Goal: Task Accomplishment & Management: Complete application form

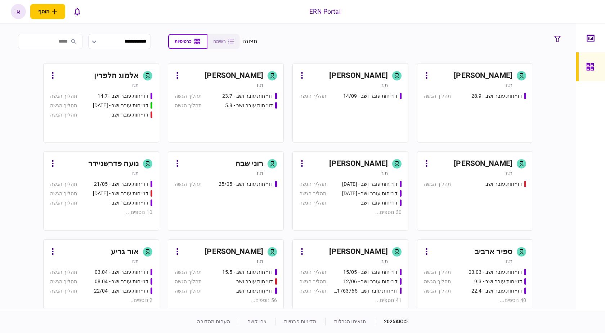
click at [77, 190] on div "תהליך הגשה" at bounding box center [63, 194] width 27 height 8
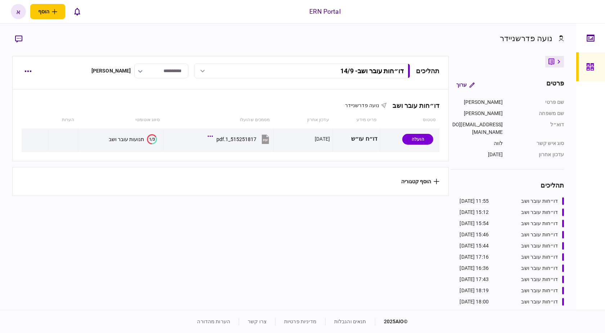
click at [35, 70] on div "**********" at bounding box center [231, 70] width 418 height 15
click at [30, 72] on button "button" at bounding box center [28, 71] width 13 height 13
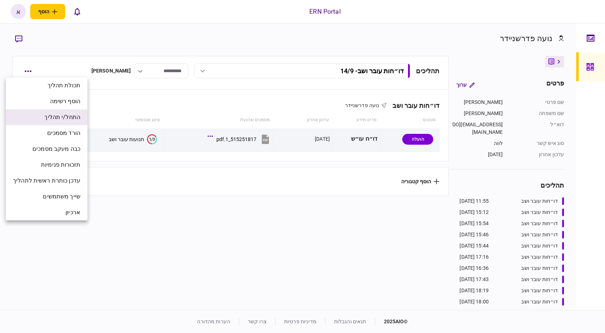
click at [45, 118] on span "התחל/י תהליך" at bounding box center [62, 117] width 36 height 9
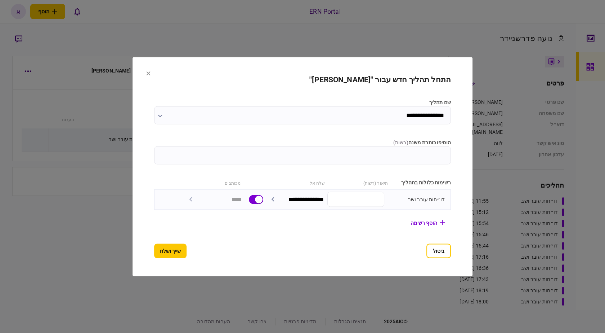
click at [343, 148] on input "הוסיפו כותרת משנה ( רשות )" at bounding box center [302, 155] width 297 height 18
type input "********"
click at [157, 247] on button "שייך ושלח" at bounding box center [170, 250] width 32 height 14
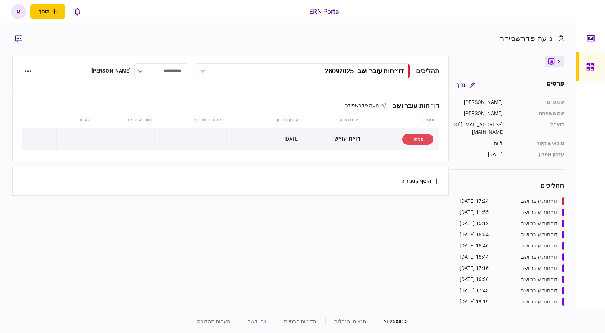
drag, startPoint x: 581, startPoint y: 192, endPoint x: 560, endPoint y: 192, distance: 20.2
click at [581, 192] on div at bounding box center [591, 166] width 29 height 286
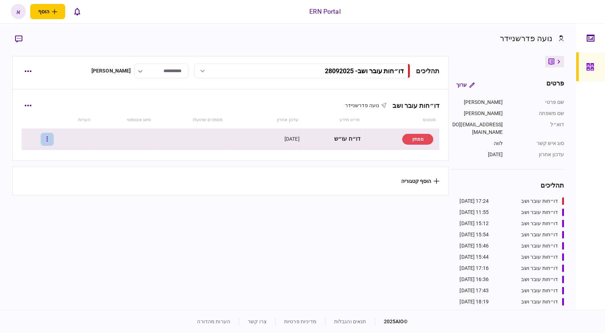
click at [49, 139] on button "button" at bounding box center [47, 139] width 13 height 13
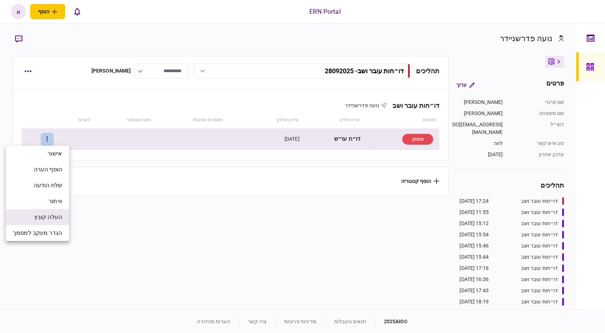
click at [59, 221] on span "העלה קובץ" at bounding box center [48, 217] width 28 height 9
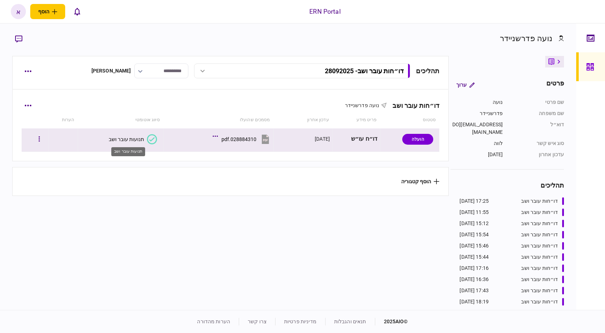
click at [129, 139] on div "תנועות עובר ושב" at bounding box center [126, 139] width 35 height 6
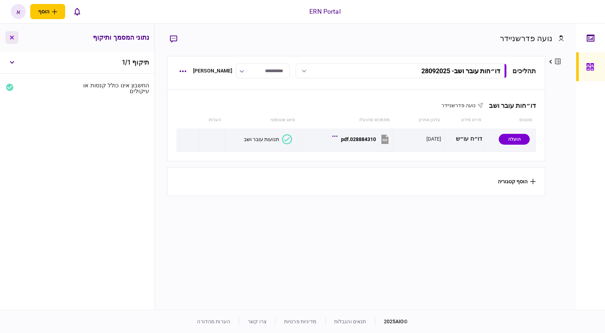
click at [11, 37] on icon "button" at bounding box center [12, 37] width 4 height 4
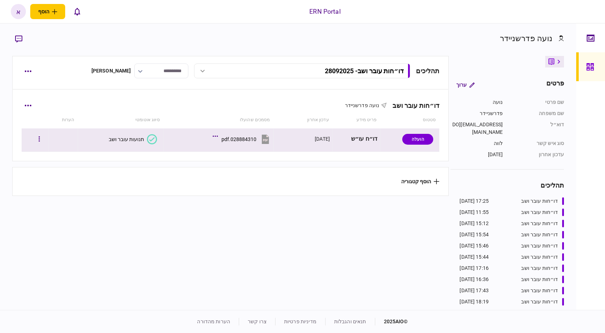
click at [241, 143] on button "028884310.pdf" at bounding box center [242, 139] width 57 height 16
click at [126, 138] on div "תנועות עובר ושב" at bounding box center [126, 139] width 35 height 6
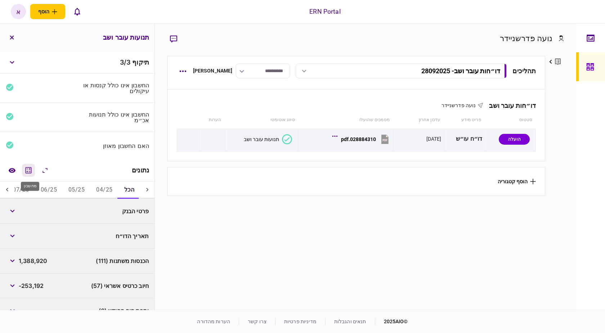
click at [31, 171] on icon "מחשבון" at bounding box center [28, 170] width 9 height 9
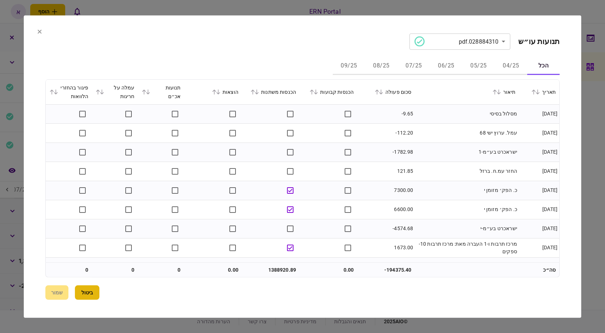
click at [98, 289] on button "ביטול" at bounding box center [87, 292] width 25 height 14
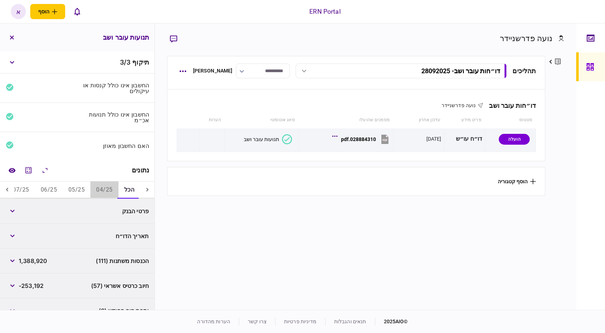
click at [105, 187] on button "04/25" at bounding box center [104, 189] width 28 height 17
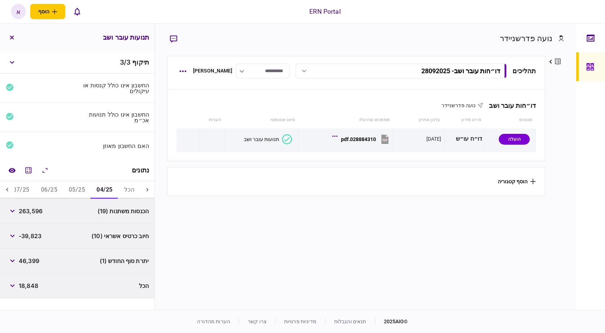
click at [9, 191] on icon at bounding box center [7, 189] width 7 height 7
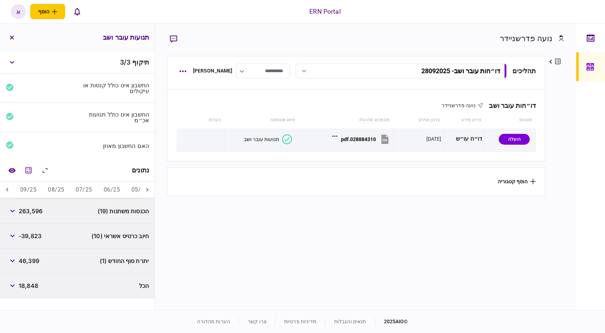
click at [9, 191] on icon at bounding box center [7, 189] width 7 height 7
drag, startPoint x: 161, startPoint y: 315, endPoint x: 141, endPoint y: 287, distance: 34.0
click at [161, 315] on footer "© 2025 AIO תנאים והגבלות מדיניות פרטיות צרו קשר הערות מהדורה" at bounding box center [302, 321] width 605 height 23
click at [118, 192] on button "06/25" at bounding box center [112, 189] width 28 height 17
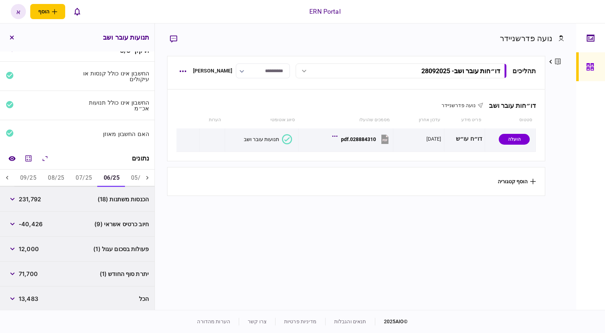
scroll to position [13, 0]
click at [79, 173] on button "07/25" at bounding box center [84, 176] width 28 height 17
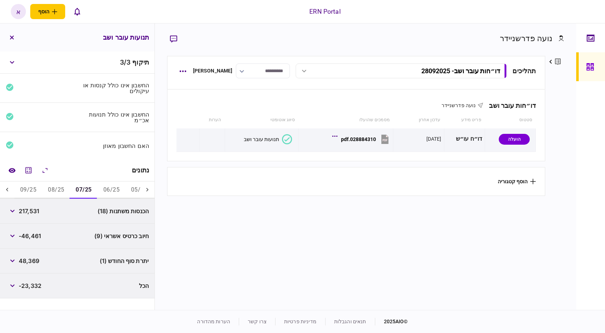
scroll to position [0, 0]
click at [47, 189] on button "08/25" at bounding box center [56, 189] width 28 height 17
click at [32, 197] on button "09/25" at bounding box center [28, 189] width 28 height 17
click at [105, 192] on button "06/25" at bounding box center [112, 189] width 28 height 17
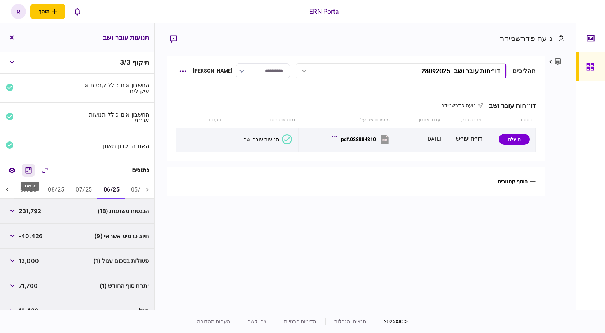
click at [31, 169] on icon "מחשבון" at bounding box center [29, 170] width 6 height 6
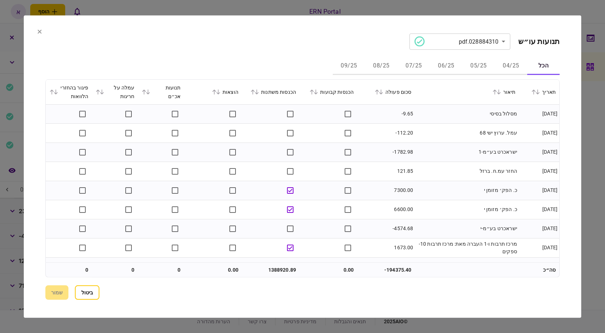
click at [283, 90] on div "הכנסות משתנות" at bounding box center [271, 91] width 50 height 9
click at [259, 90] on icon at bounding box center [257, 91] width 4 height 5
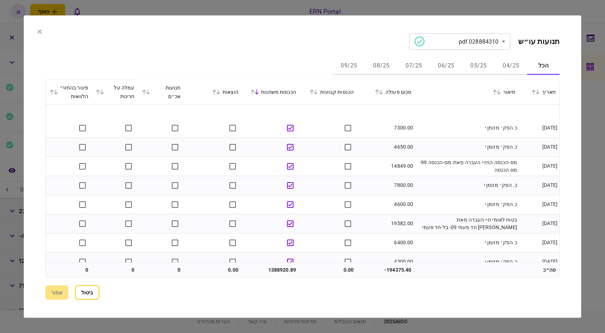
scroll to position [252, 0]
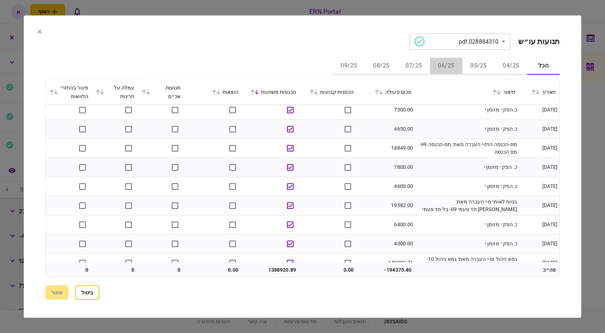
click at [447, 66] on button "06/25" at bounding box center [446, 65] width 32 height 17
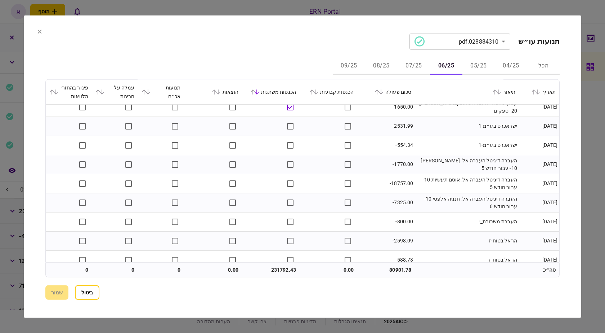
scroll to position [324, 0]
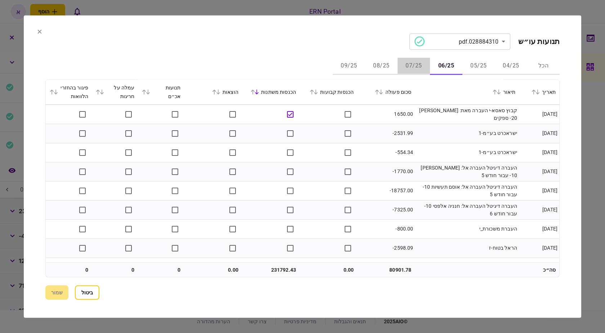
click at [421, 65] on button "07/25" at bounding box center [414, 65] width 32 height 17
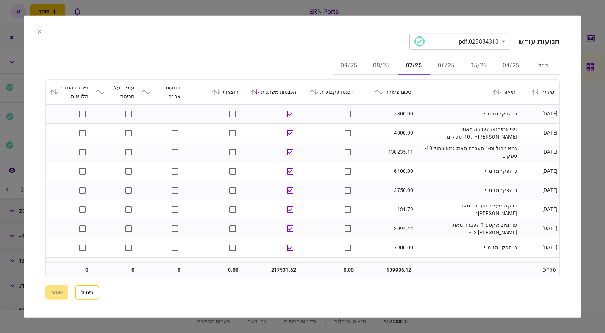
click at [255, 93] on icon at bounding box center [253, 91] width 4 height 5
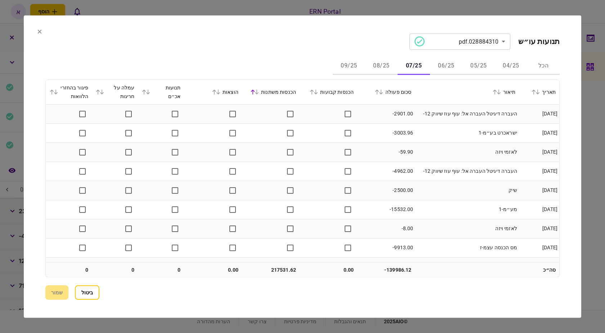
click at [255, 93] on icon at bounding box center [253, 91] width 4 height 5
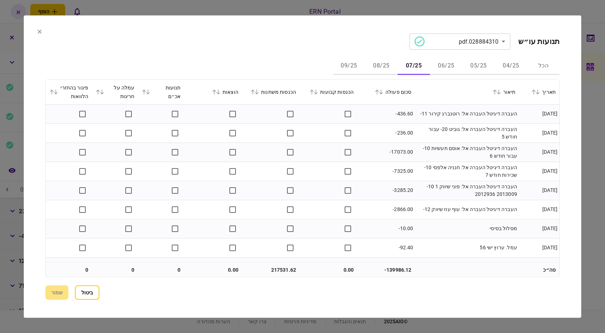
click at [255, 93] on icon at bounding box center [253, 91] width 4 height 5
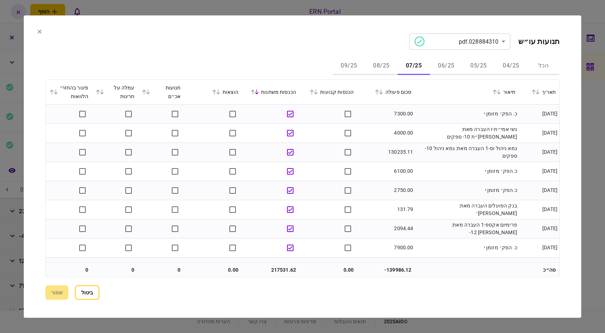
click at [386, 67] on button "08/25" at bounding box center [381, 65] width 32 height 17
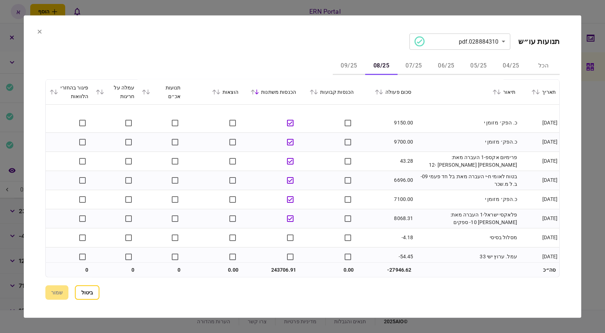
scroll to position [252, 0]
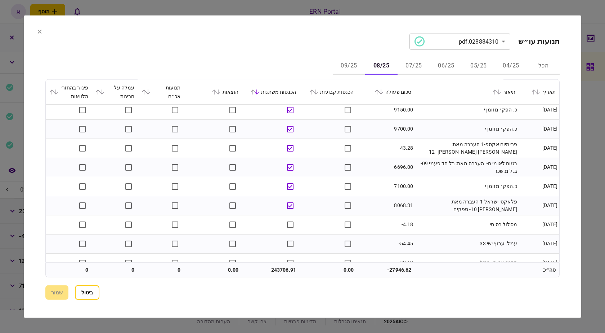
click at [341, 62] on button "09/25" at bounding box center [349, 65] width 32 height 17
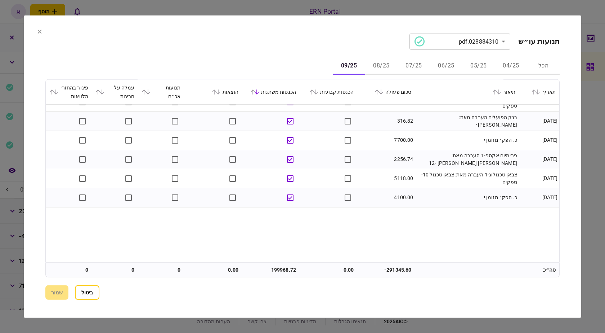
scroll to position [0, 0]
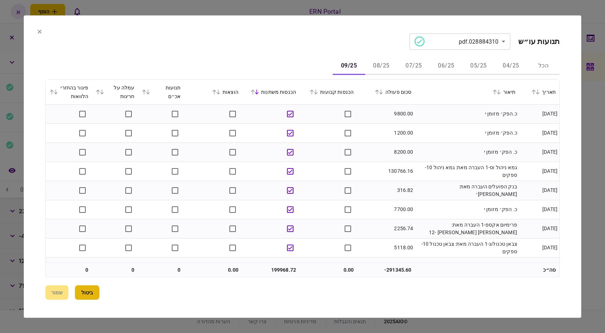
click at [97, 294] on button "ביטול" at bounding box center [87, 292] width 25 height 14
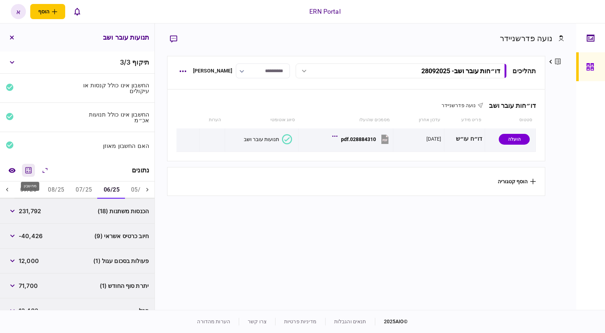
click at [25, 168] on button "מחשבון" at bounding box center [28, 170] width 13 height 13
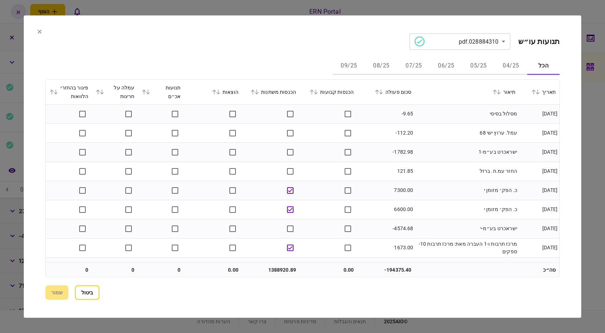
click at [146, 93] on icon at bounding box center [144, 91] width 4 height 5
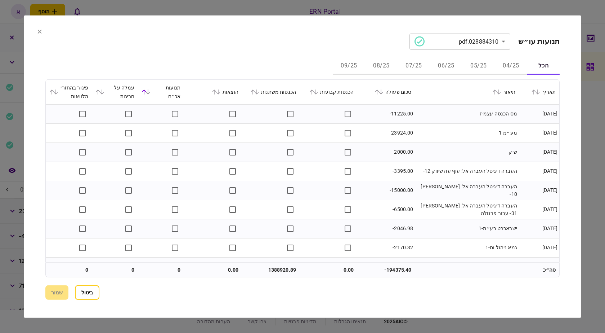
click at [146, 93] on icon at bounding box center [144, 91] width 4 height 5
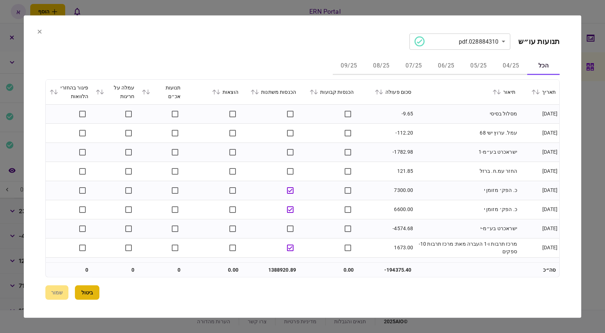
click at [94, 288] on button "ביטול" at bounding box center [87, 292] width 25 height 14
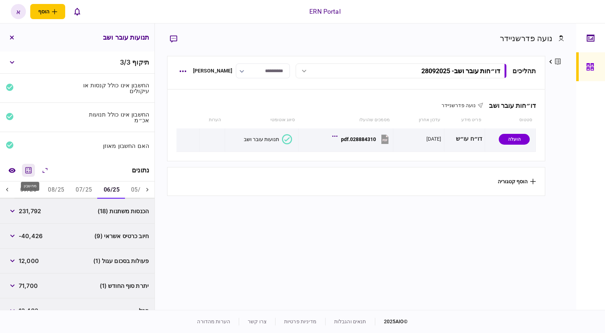
click at [33, 171] on icon "מחשבון" at bounding box center [28, 170] width 9 height 9
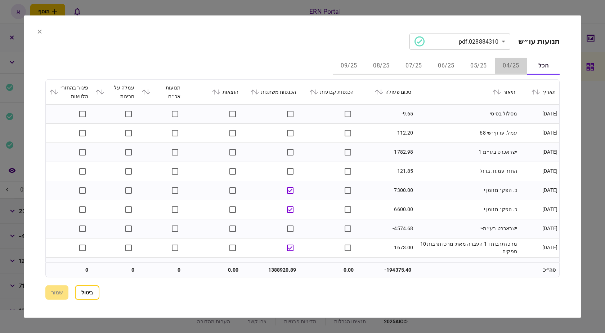
click at [510, 68] on button "04/25" at bounding box center [511, 65] width 32 height 17
click at [99, 289] on button "ביטול" at bounding box center [87, 292] width 25 height 14
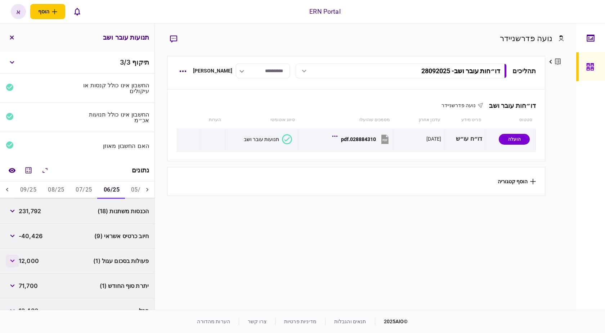
click at [17, 262] on button "button" at bounding box center [12, 260] width 13 height 13
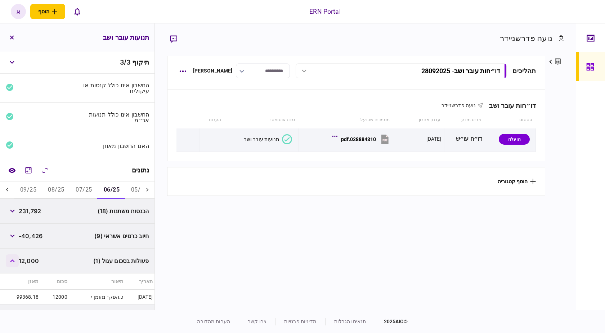
click at [15, 259] on icon "button" at bounding box center [12, 260] width 5 height 3
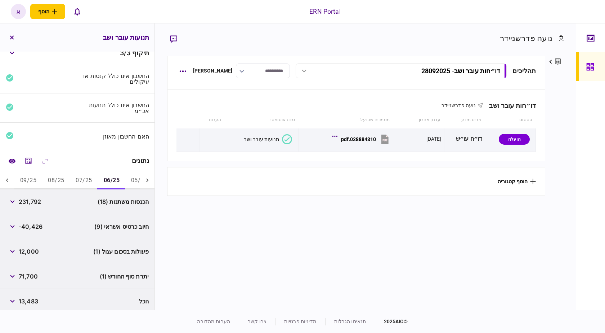
scroll to position [13, 0]
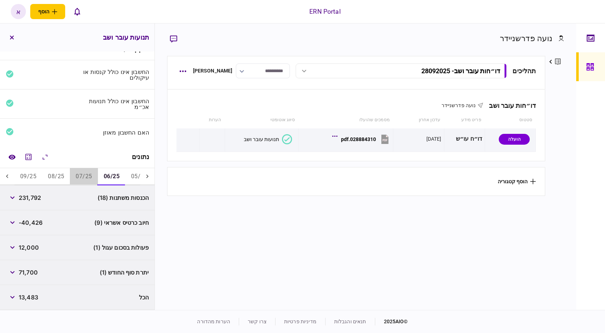
click at [86, 175] on button "07/25" at bounding box center [84, 176] width 28 height 17
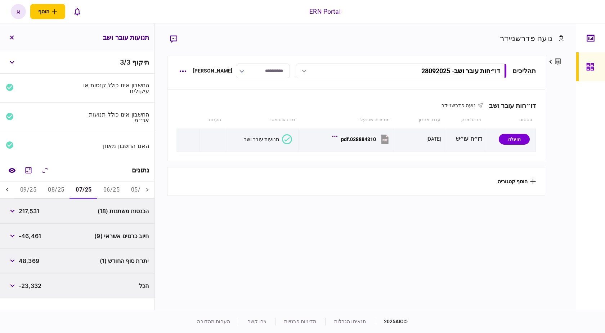
click at [55, 189] on button "08/25" at bounding box center [56, 189] width 28 height 17
click at [8, 168] on button "השוואה למסמך" at bounding box center [11, 170] width 13 height 13
